Goal: Information Seeking & Learning: Learn about a topic

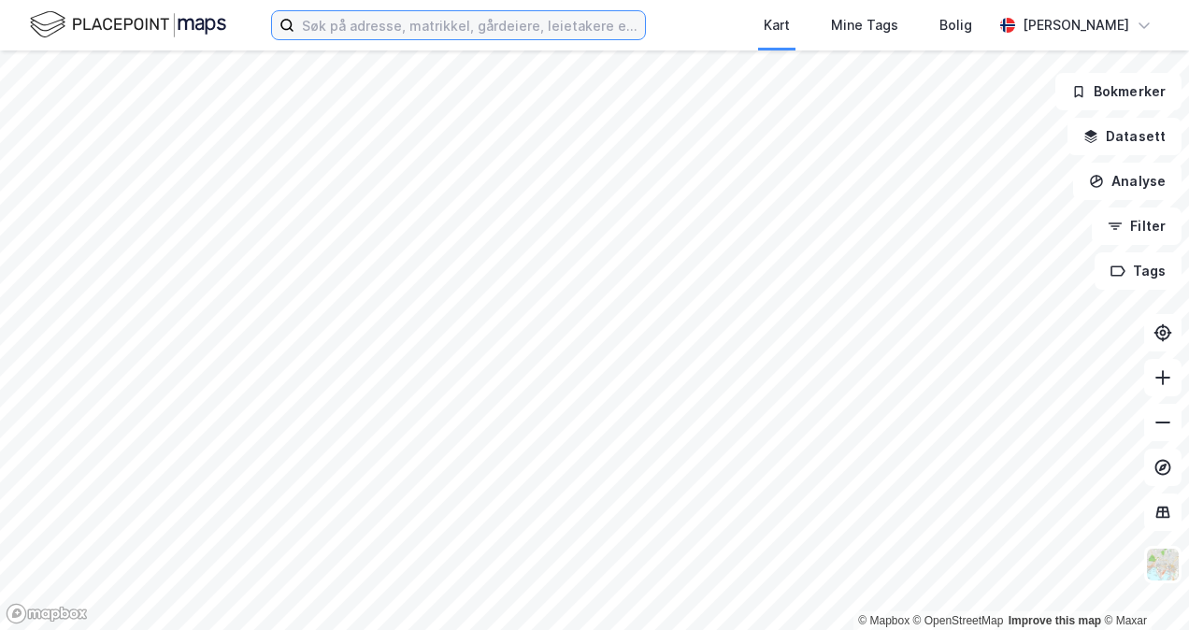
click at [337, 26] on input at bounding box center [470, 25] width 351 height 28
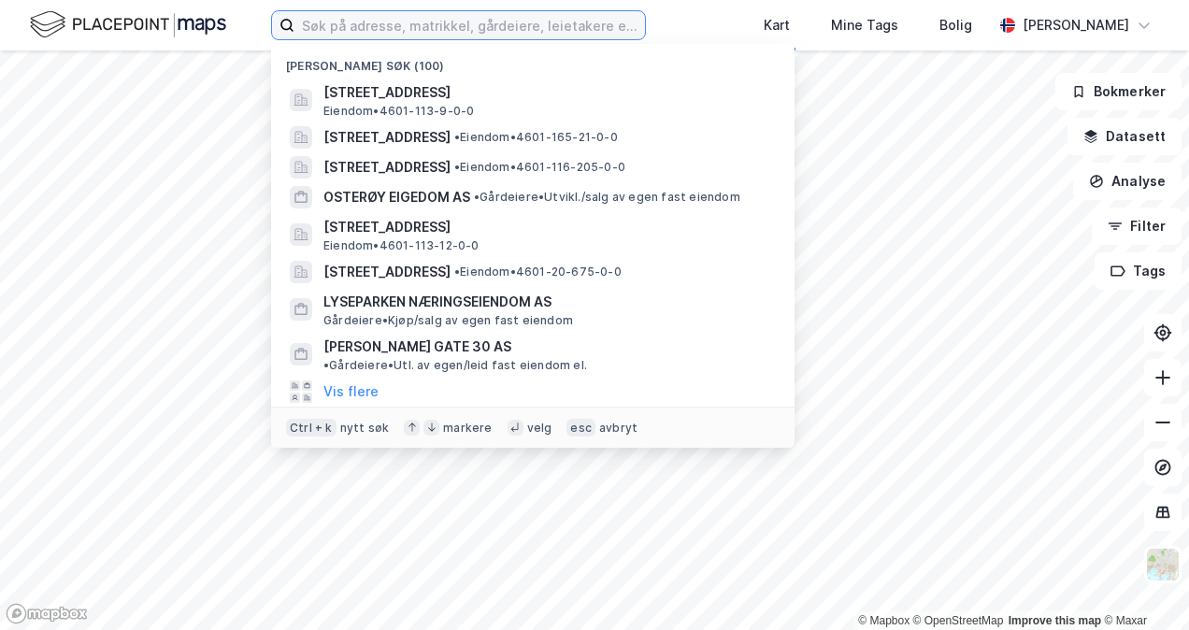
paste input "[STREET_ADDRESS]"
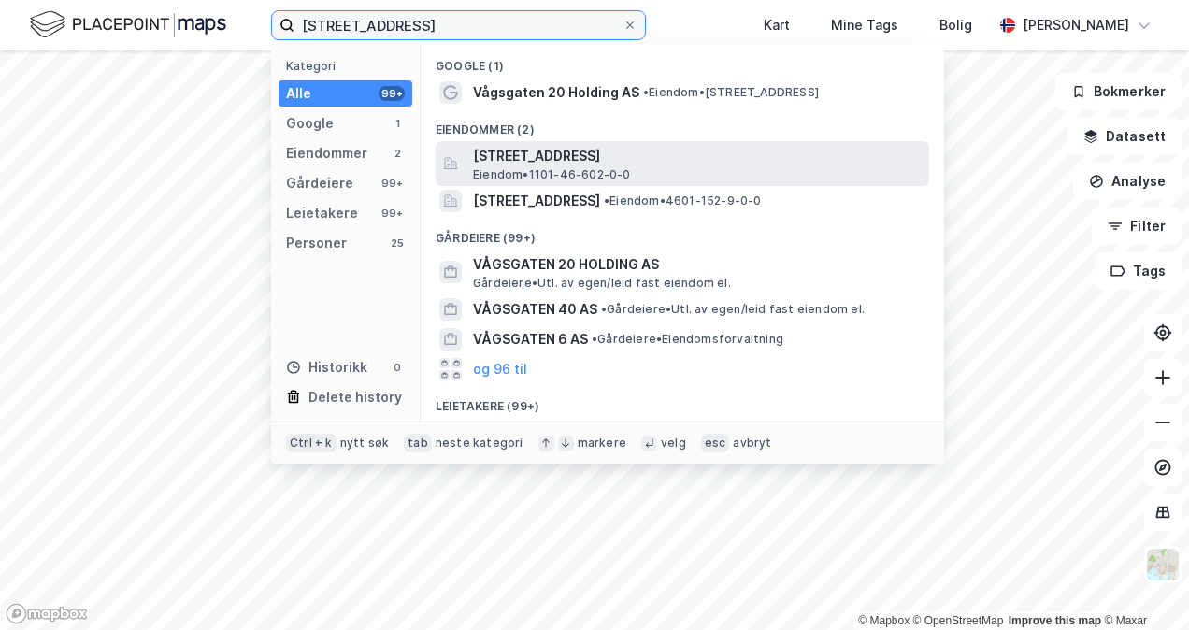
type input "[STREET_ADDRESS]"
click at [517, 166] on span "[STREET_ADDRESS]" at bounding box center [697, 156] width 449 height 22
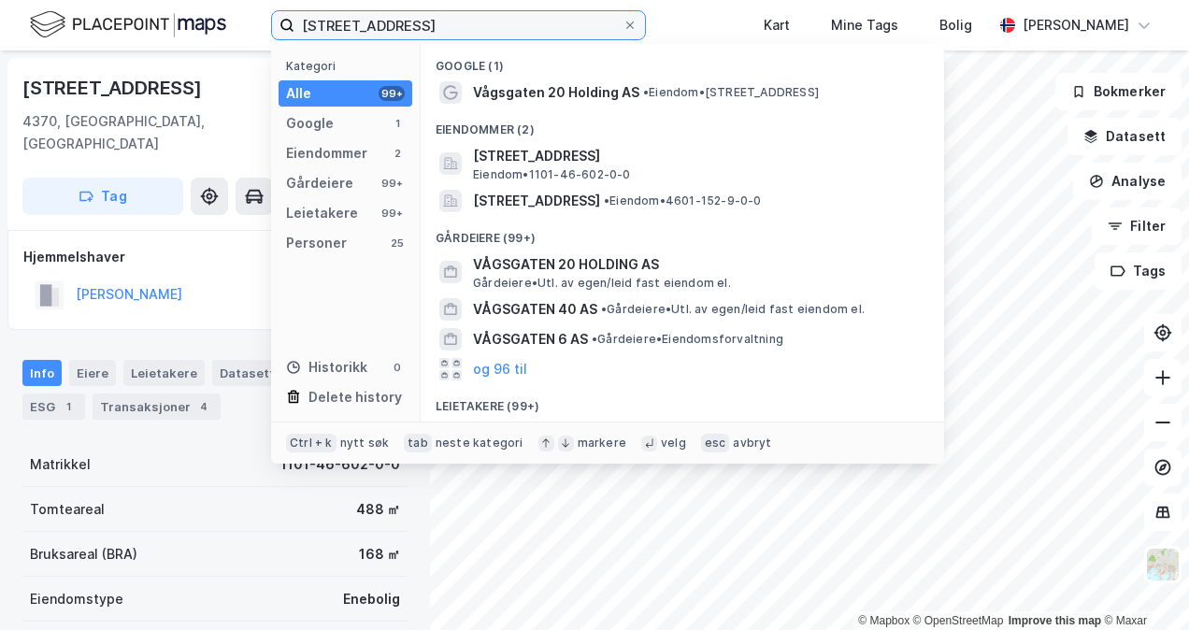
drag, startPoint x: 437, startPoint y: 34, endPoint x: 266, endPoint y: 16, distance: 172.0
click at [266, 16] on div "Vågsgaten 20 Kategori Alle 99+ Google 1 Eiendommer 2 Gårdeiere 99+ Leietakere 9…" at bounding box center [594, 25] width 1189 height 50
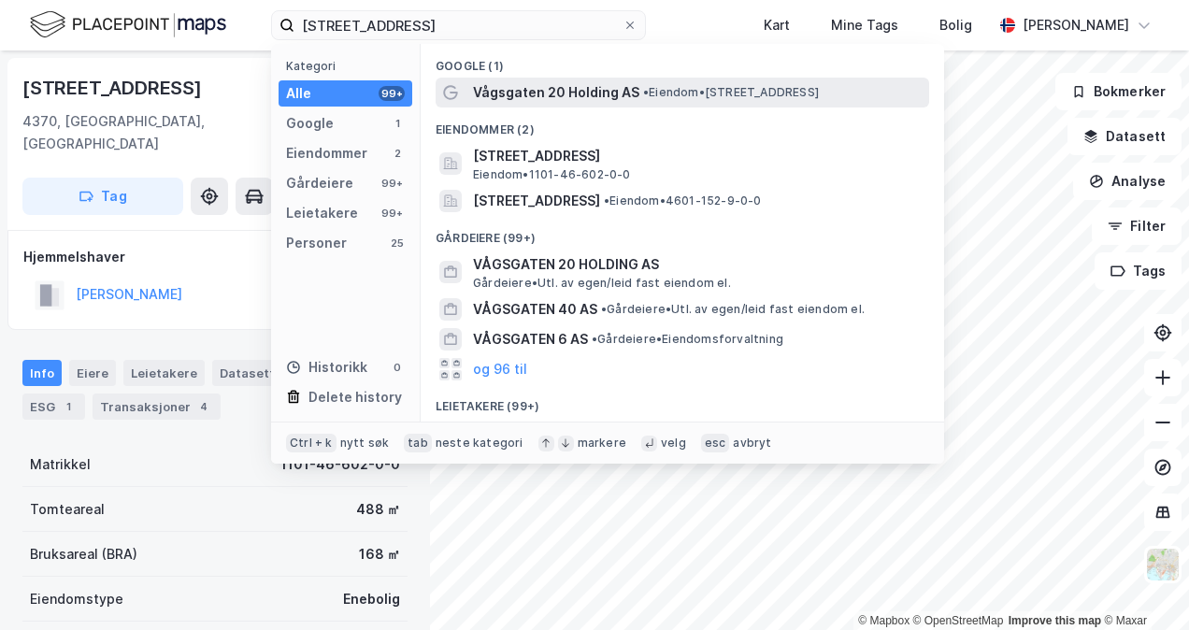
click at [497, 90] on span "Vågsgaten 20 Holding AS" at bounding box center [556, 92] width 166 height 22
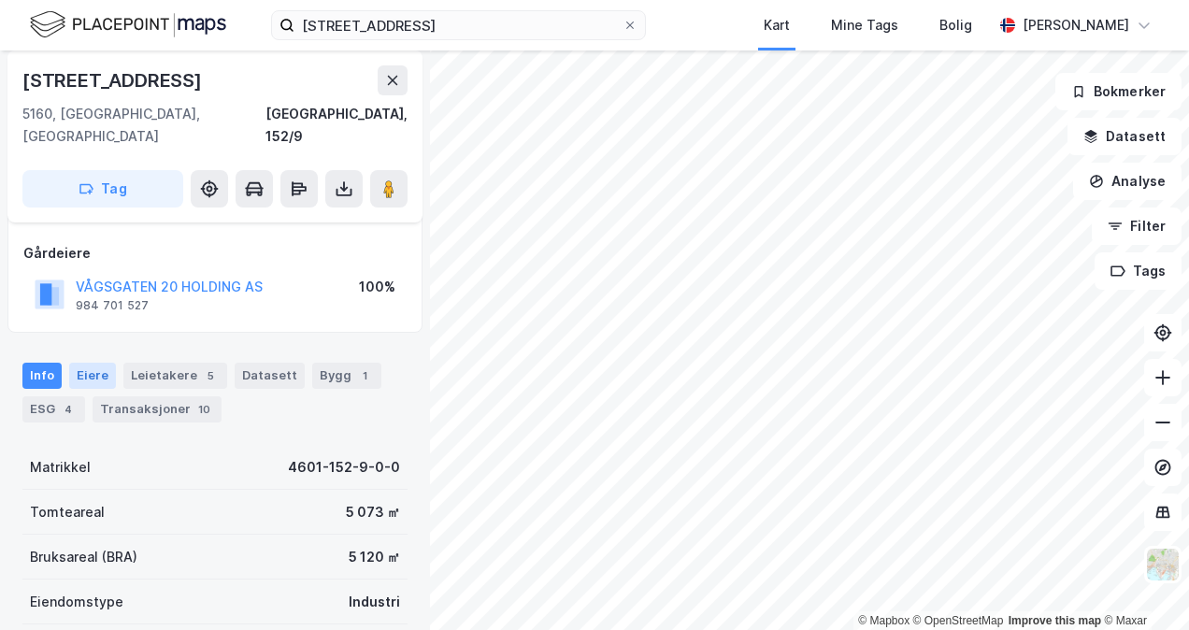
click at [83, 363] on div "Eiere" at bounding box center [92, 376] width 47 height 26
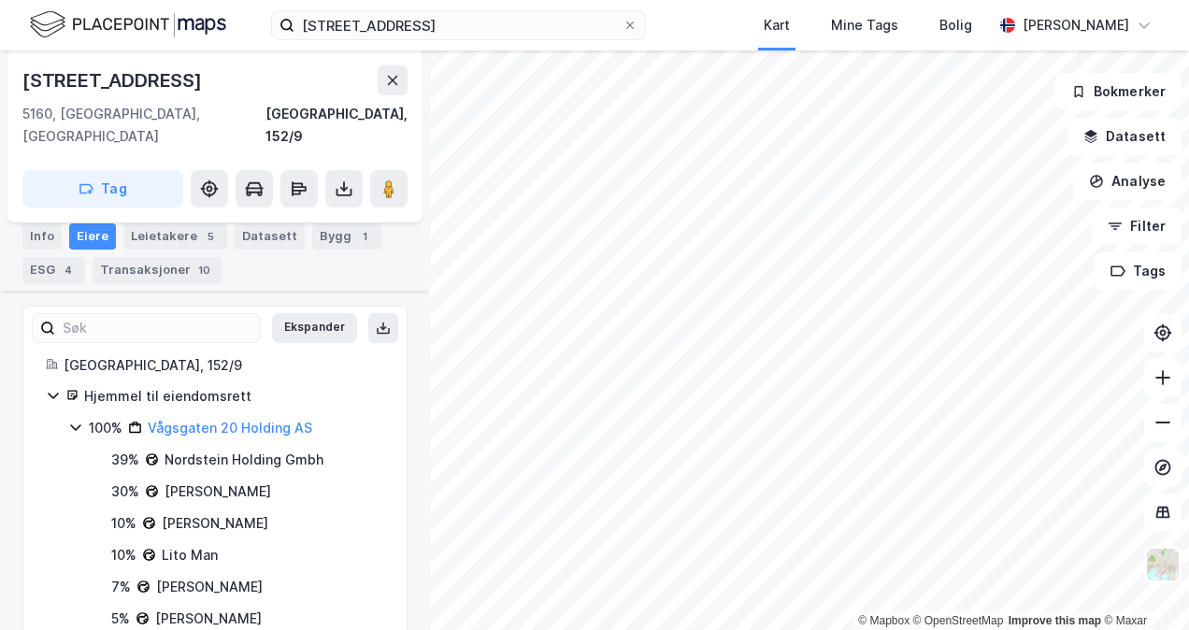
scroll to position [255, 0]
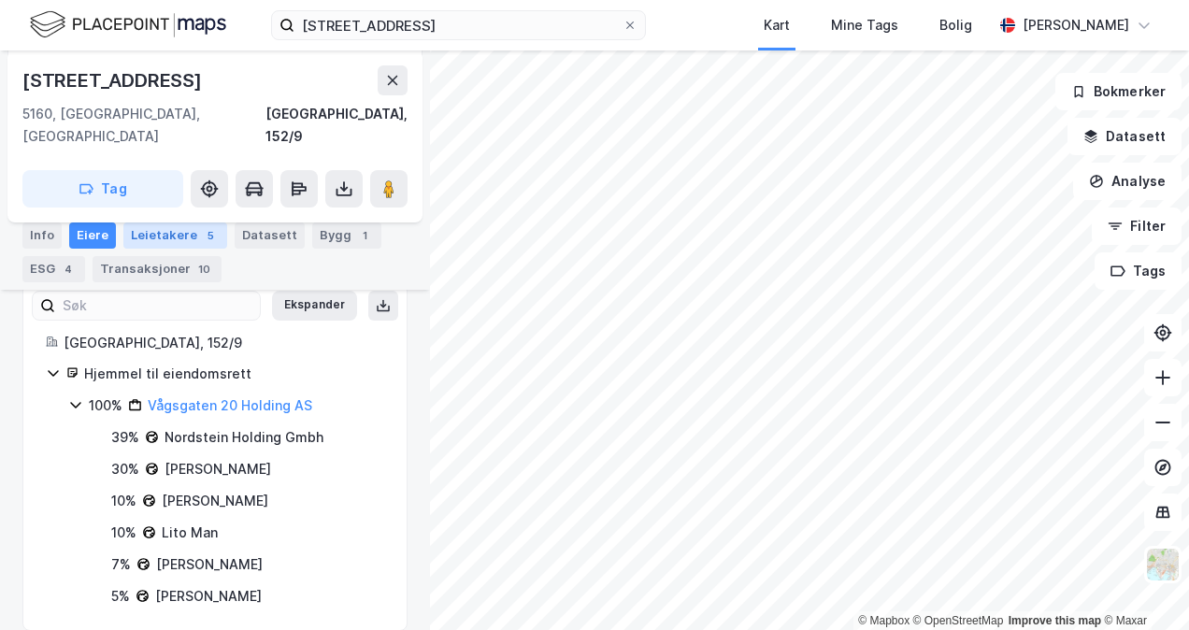
click at [173, 245] on div "Leietakere 5" at bounding box center [175, 236] width 104 height 26
